Goal: Information Seeking & Learning: Find specific fact

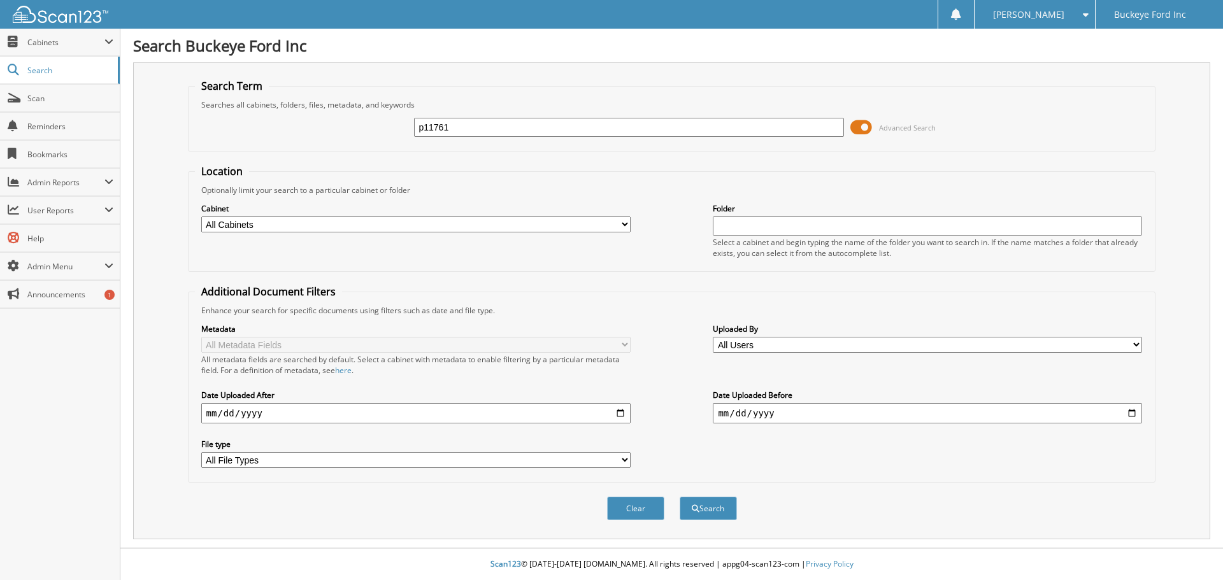
type input "p11761"
click at [680, 497] on button "Search" at bounding box center [708, 509] width 57 height 24
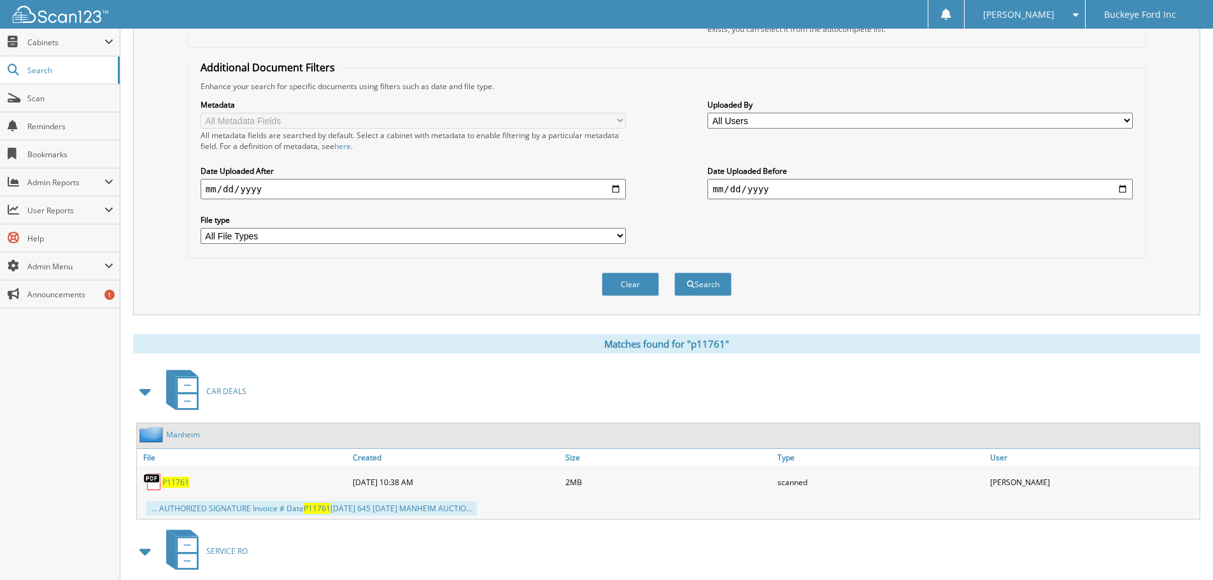
scroll to position [318, 0]
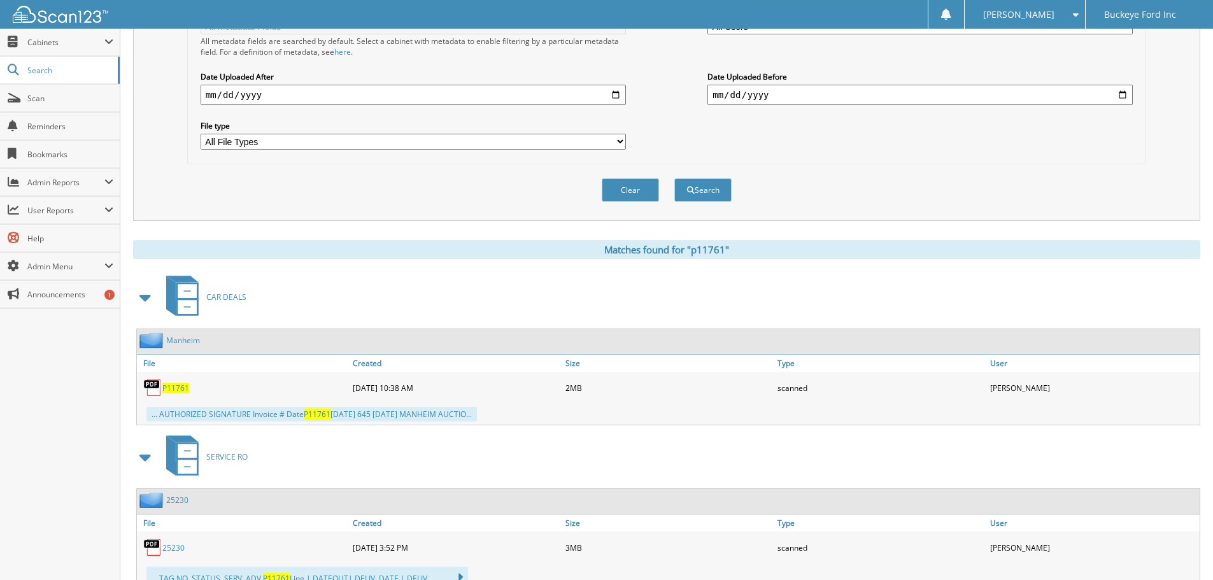
click at [170, 387] on span "P11761" at bounding box center [175, 388] width 27 height 11
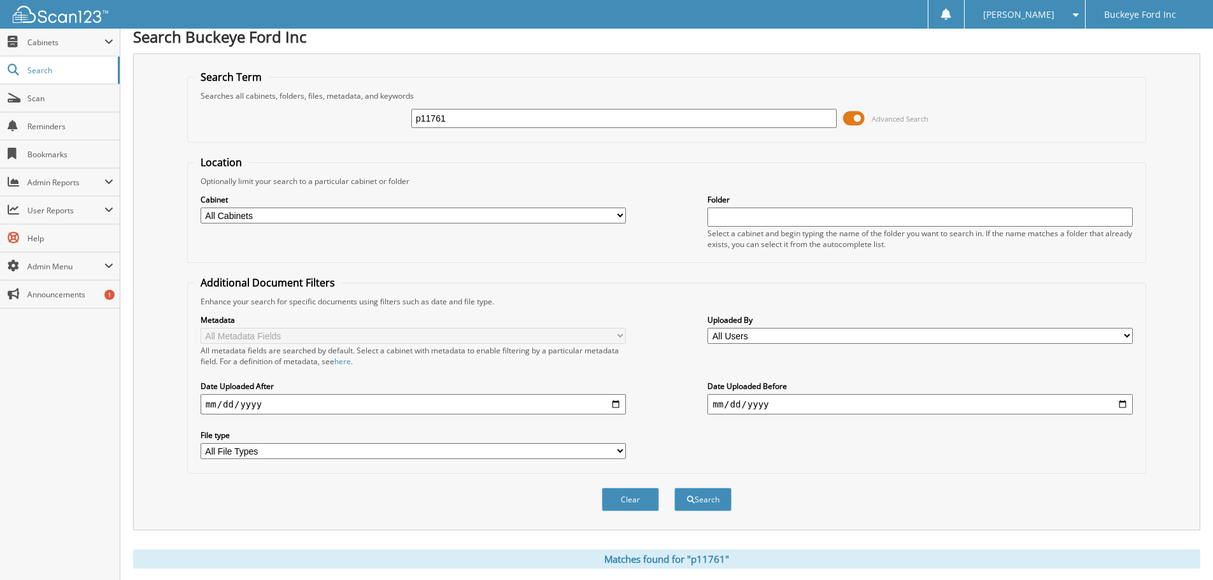
scroll to position [0, 0]
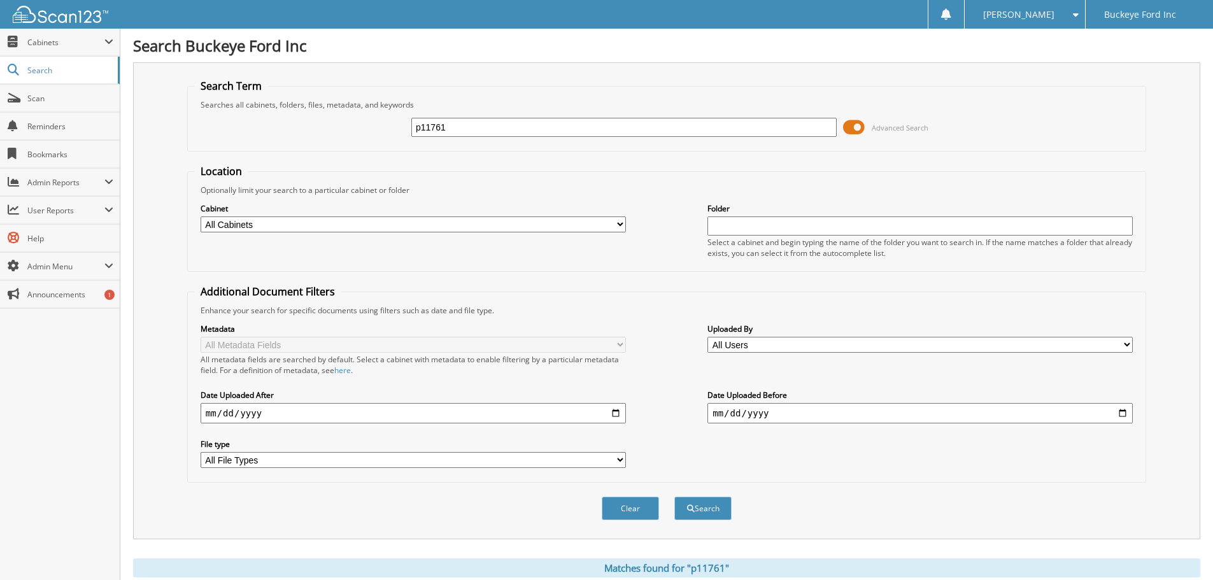
drag, startPoint x: 459, startPoint y: 125, endPoint x: 405, endPoint y: 129, distance: 54.3
click at [405, 129] on div "p11761 Advanced Search" at bounding box center [666, 127] width 945 height 34
type input "25306"
click at [675, 497] on button "Search" at bounding box center [703, 509] width 57 height 24
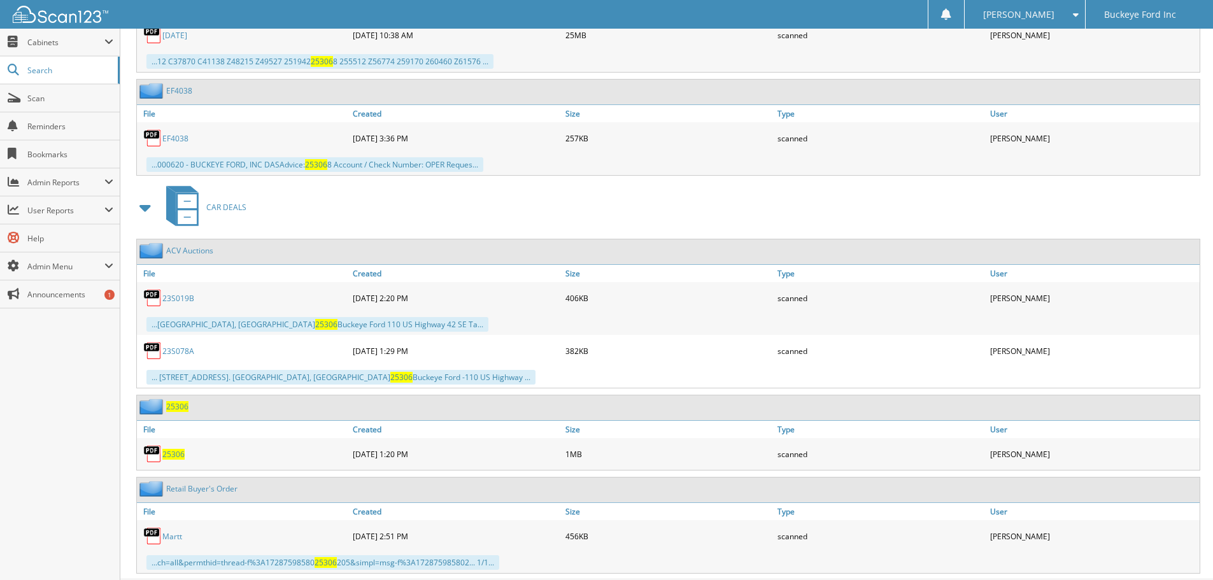
scroll to position [2239, 0]
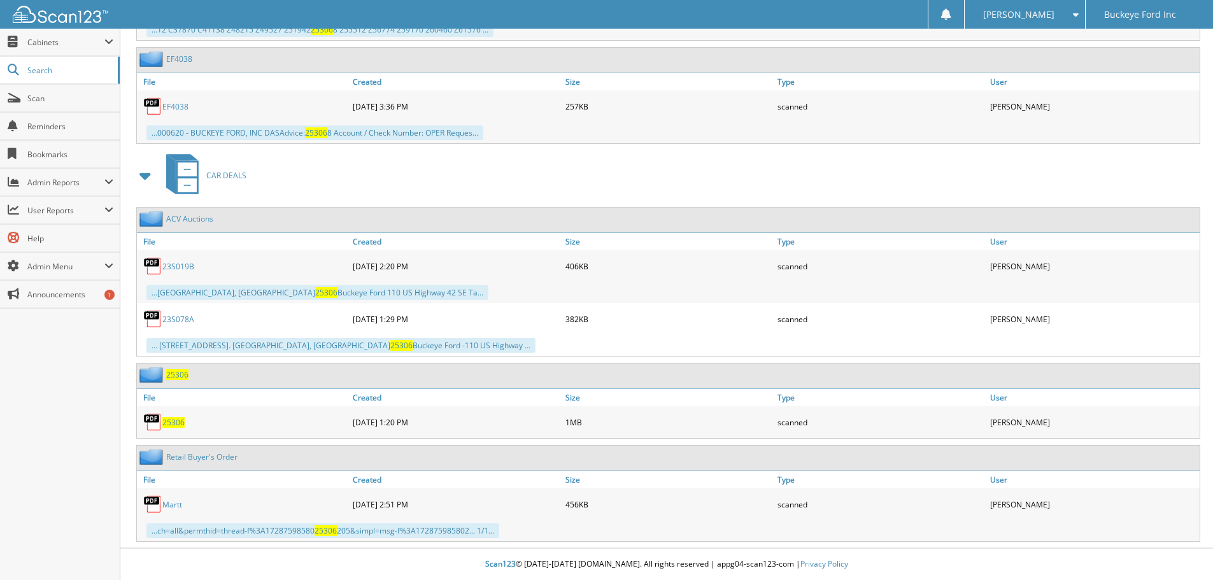
click at [180, 373] on span "25306" at bounding box center [177, 374] width 22 height 11
